Goal: Navigation & Orientation: Find specific page/section

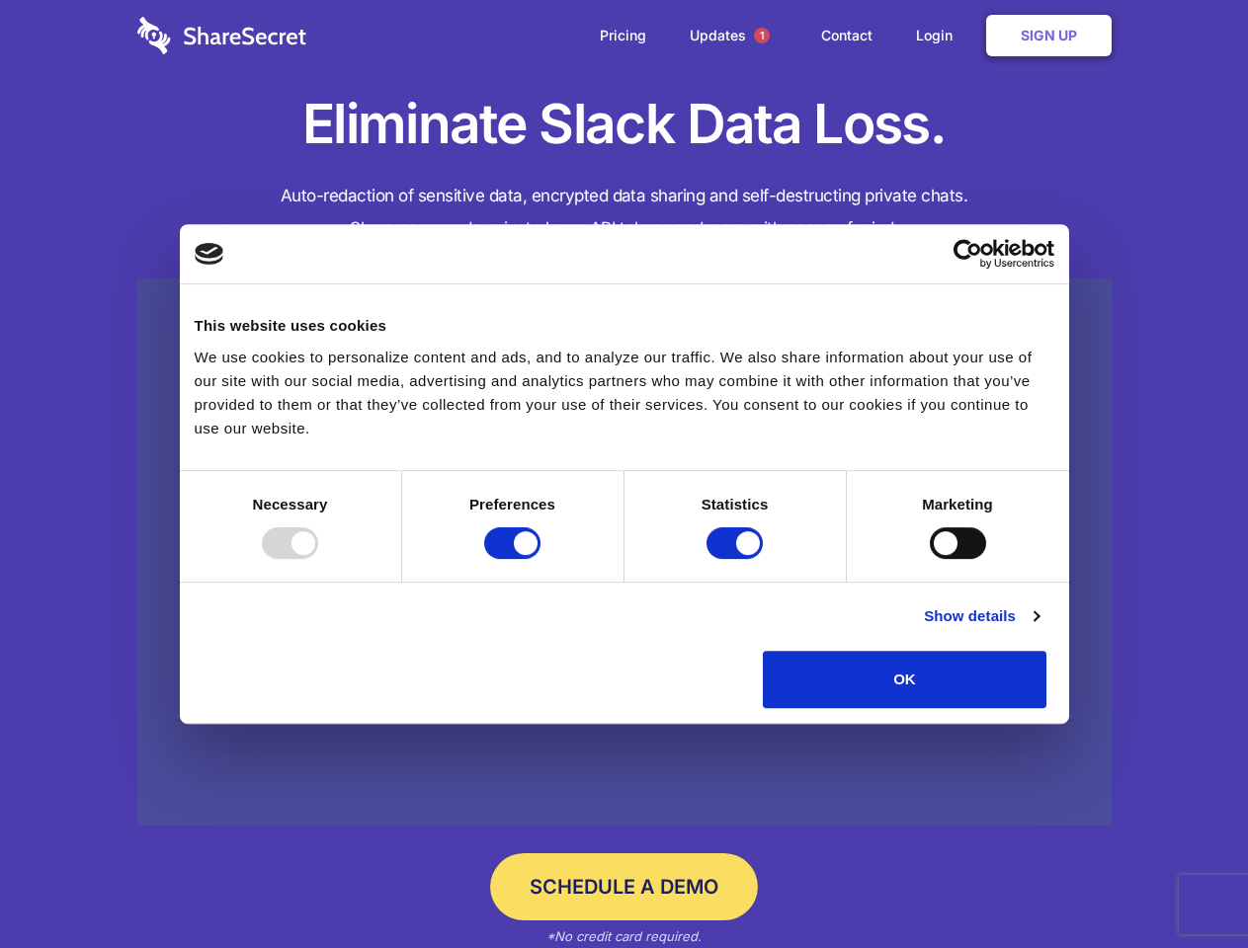
click at [318, 559] on div at bounding box center [290, 543] width 56 height 32
click at [540, 559] on input "Preferences" at bounding box center [512, 543] width 56 height 32
checkbox input "false"
click at [737, 559] on input "Statistics" at bounding box center [734, 543] width 56 height 32
checkbox input "false"
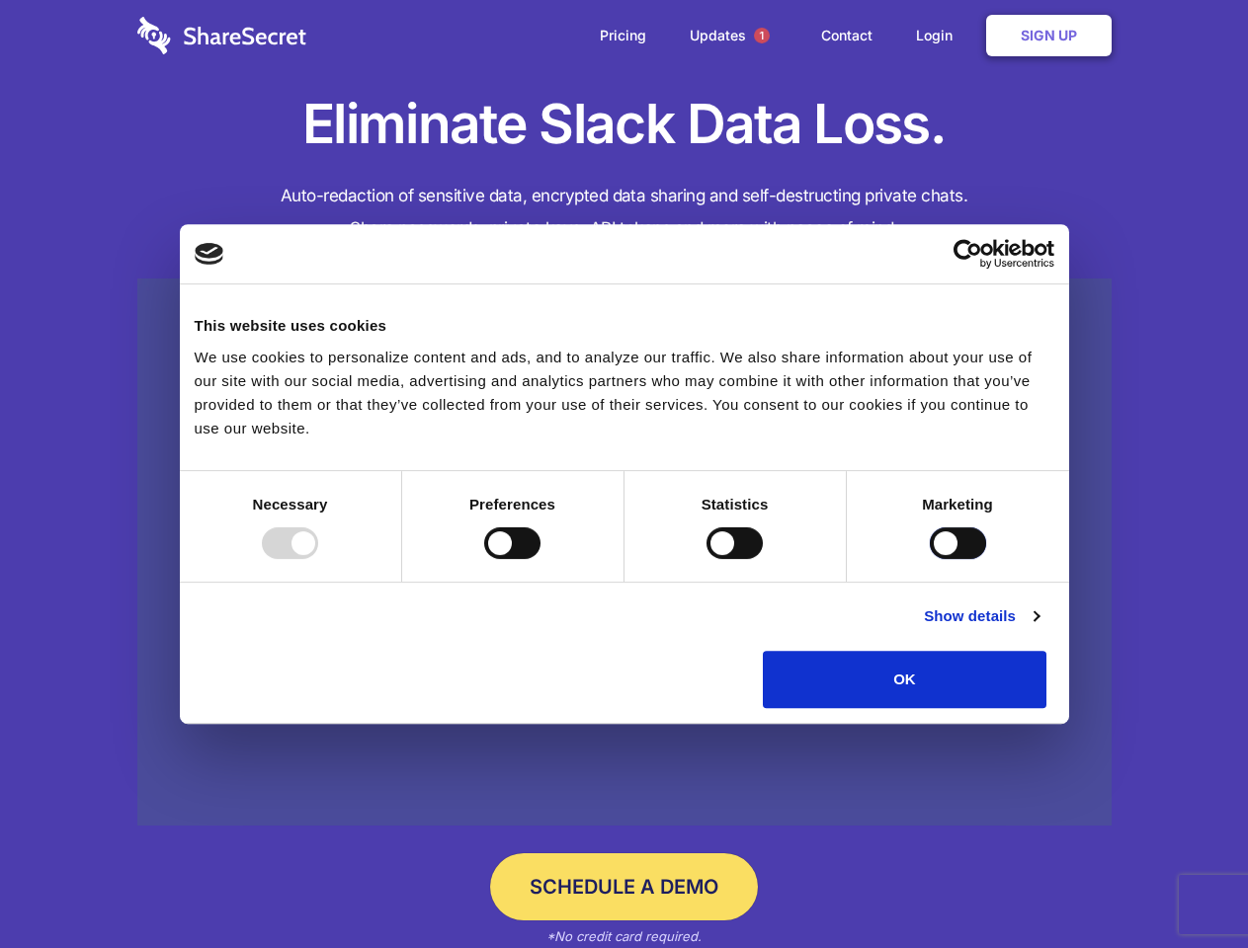
click at [929, 559] on input "Marketing" at bounding box center [957, 543] width 56 height 32
checkbox input "true"
click at [1038, 628] on link "Show details" at bounding box center [981, 617] width 115 height 24
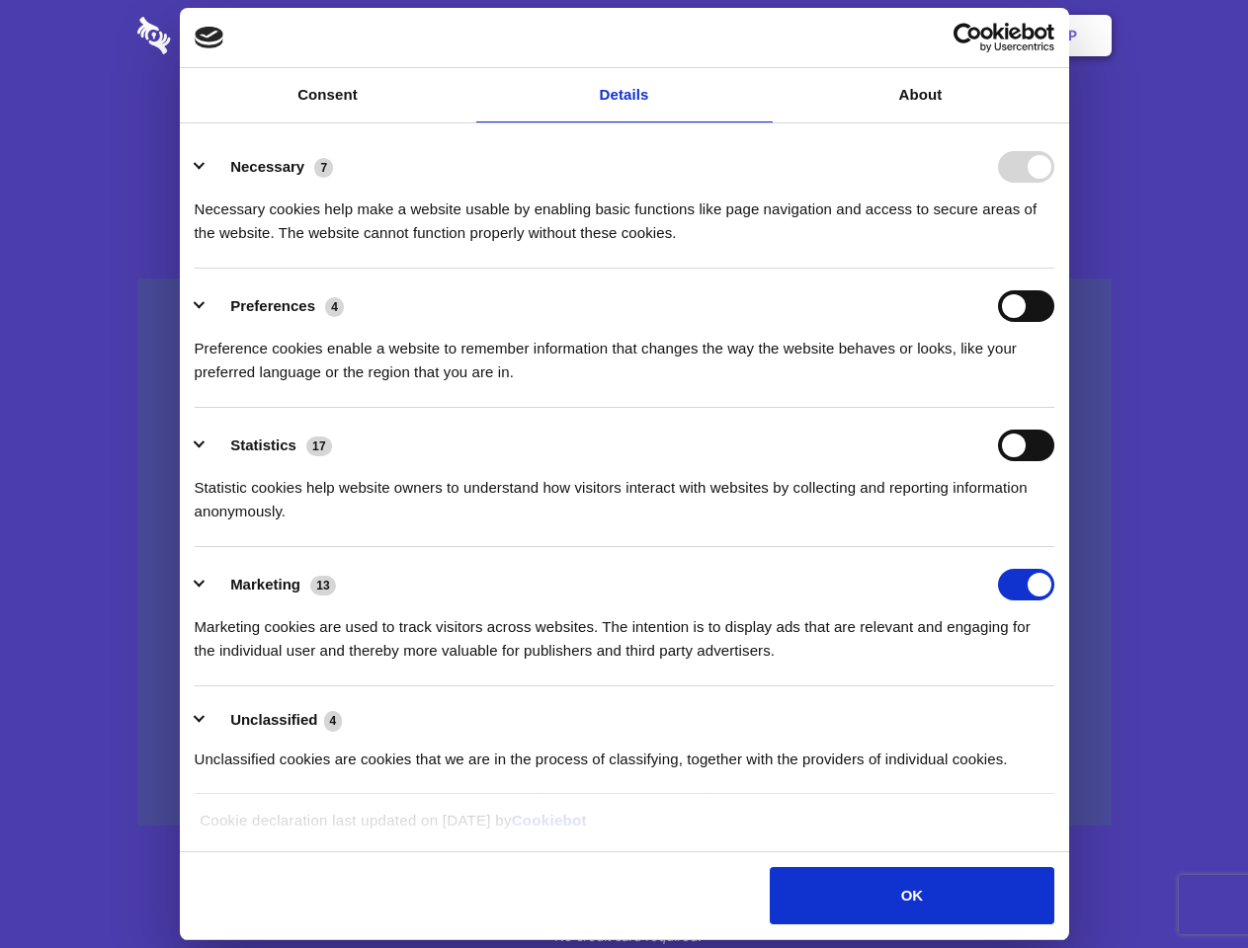
click at [1054, 269] on li "Necessary 7 Necessary cookies help make a website usable by enabling basic func…" at bounding box center [624, 198] width 859 height 139
click at [761, 36] on span "1" at bounding box center [762, 36] width 16 height 16
